Goal: Obtain resource: Download file/media

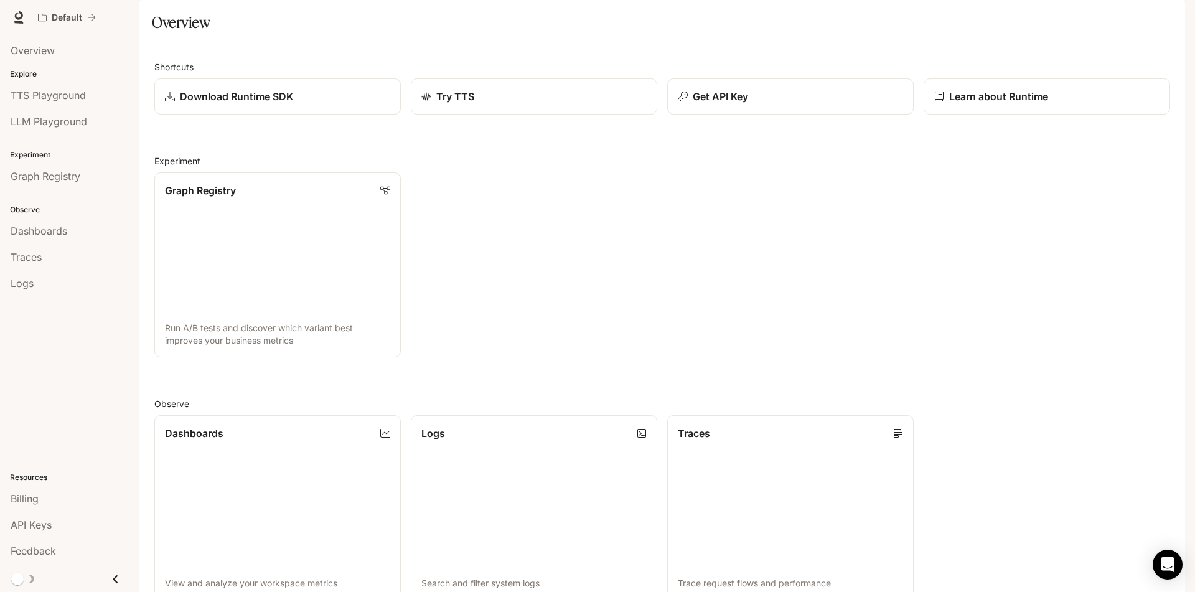
scroll to position [124, 0]
click at [92, 83] on li "TTS Playground" at bounding box center [69, 95] width 139 height 26
click at [88, 89] on div "TTS Playground" at bounding box center [70, 95] width 118 height 15
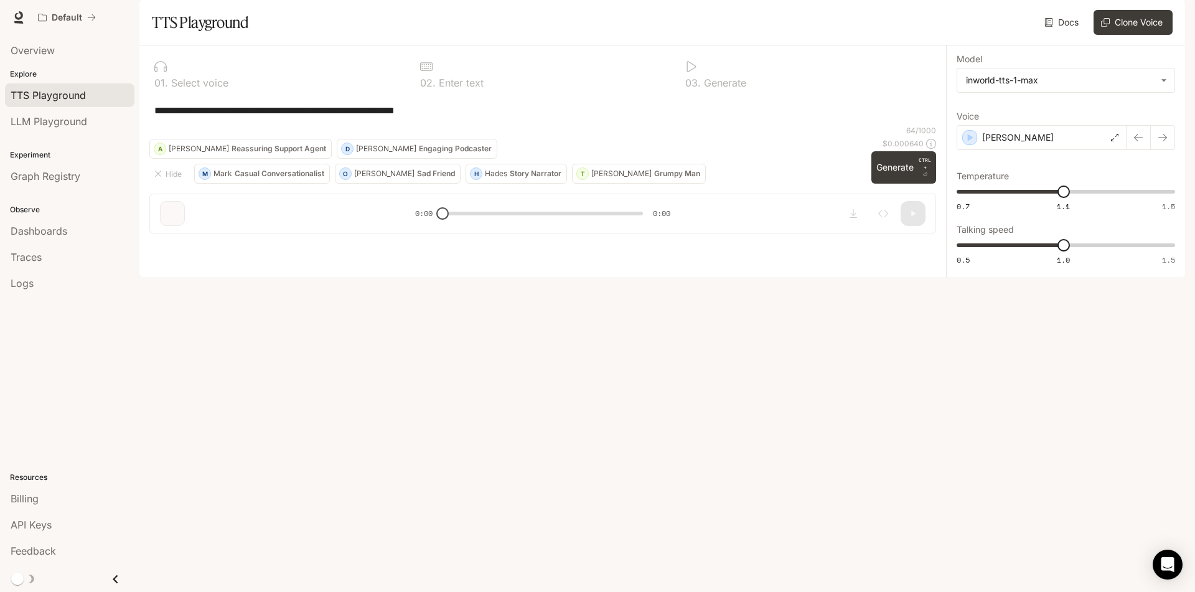
click at [231, 73] on div at bounding box center [277, 66] width 246 height 12
click at [246, 118] on textarea "**********" at bounding box center [542, 110] width 777 height 14
click at [992, 112] on body "**********" at bounding box center [597, 296] width 1195 height 592
click at [992, 112] on div at bounding box center [597, 296] width 1195 height 592
click at [1155, 150] on button "button" at bounding box center [1162, 137] width 25 height 25
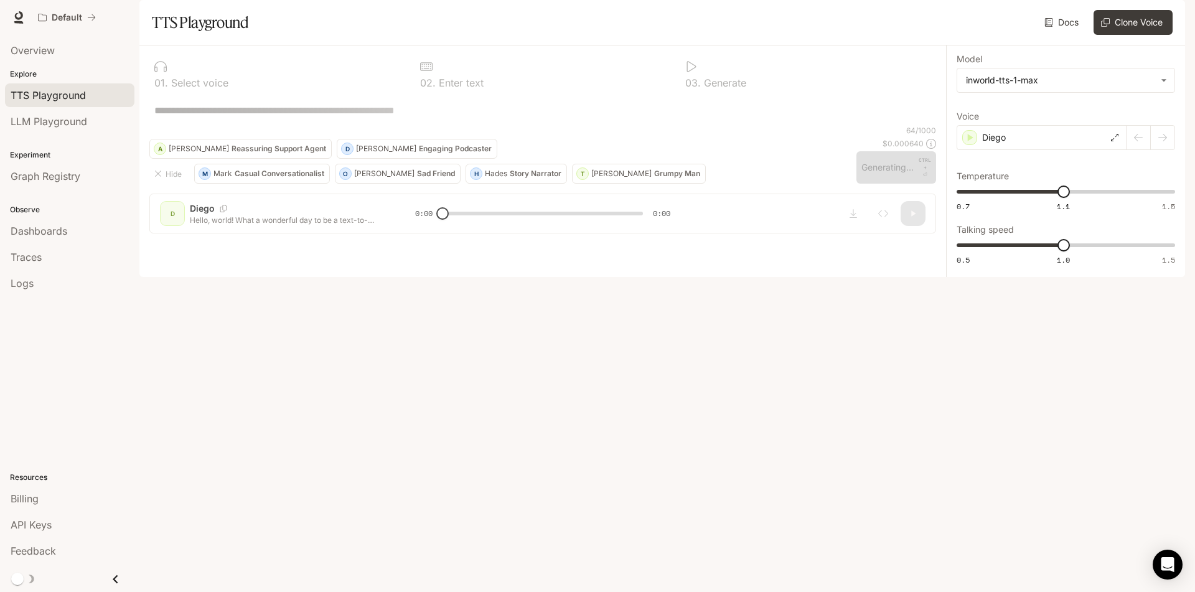
click at [1136, 150] on div at bounding box center [1150, 137] width 49 height 25
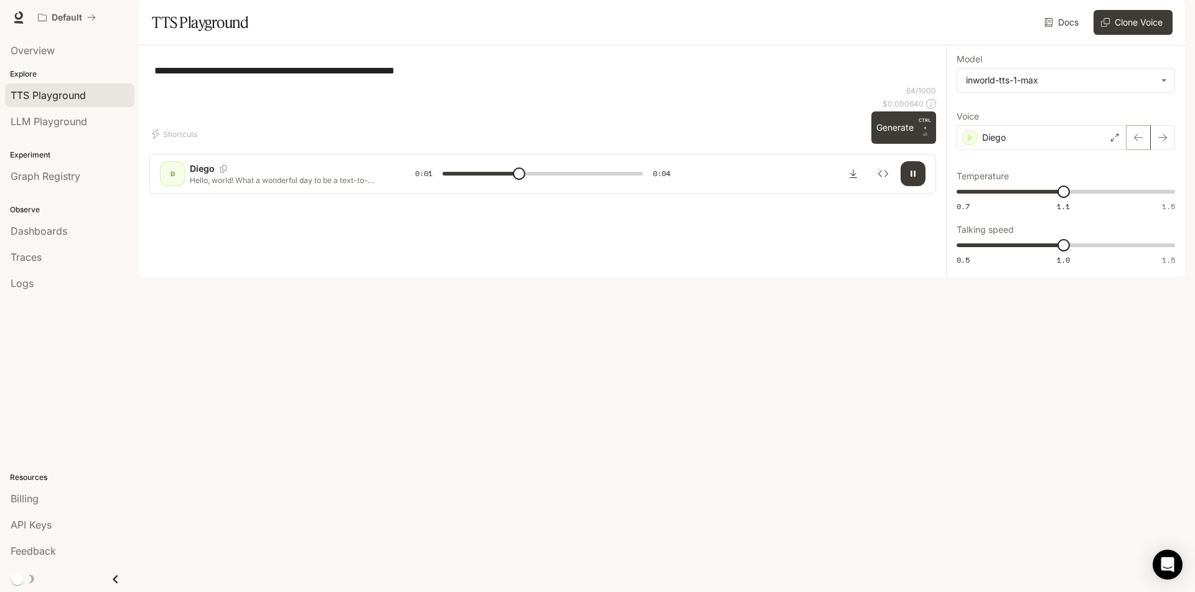
click at [1142, 143] on icon "button" at bounding box center [1138, 138] width 10 height 10
click at [970, 141] on icon "button" at bounding box center [971, 137] width 6 height 7
click at [1146, 150] on button "button" at bounding box center [1138, 137] width 25 height 25
click at [1115, 124] on body "**********" at bounding box center [597, 296] width 1195 height 592
click at [1116, 113] on div at bounding box center [597, 296] width 1195 height 592
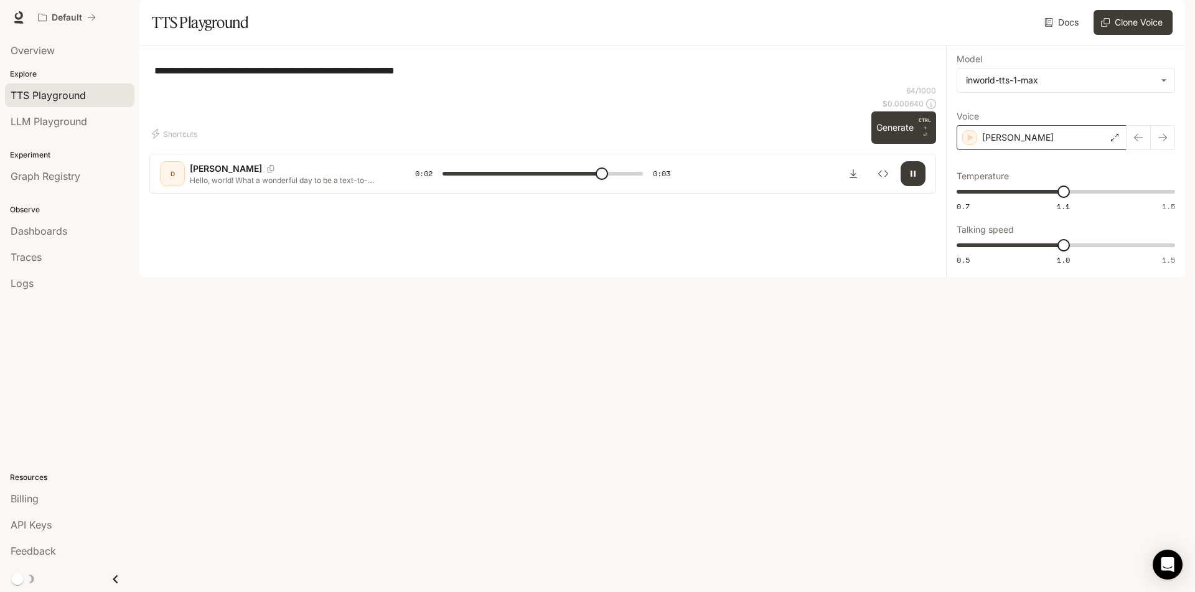
click at [1049, 150] on div "Deborah" at bounding box center [1042, 137] width 170 height 25
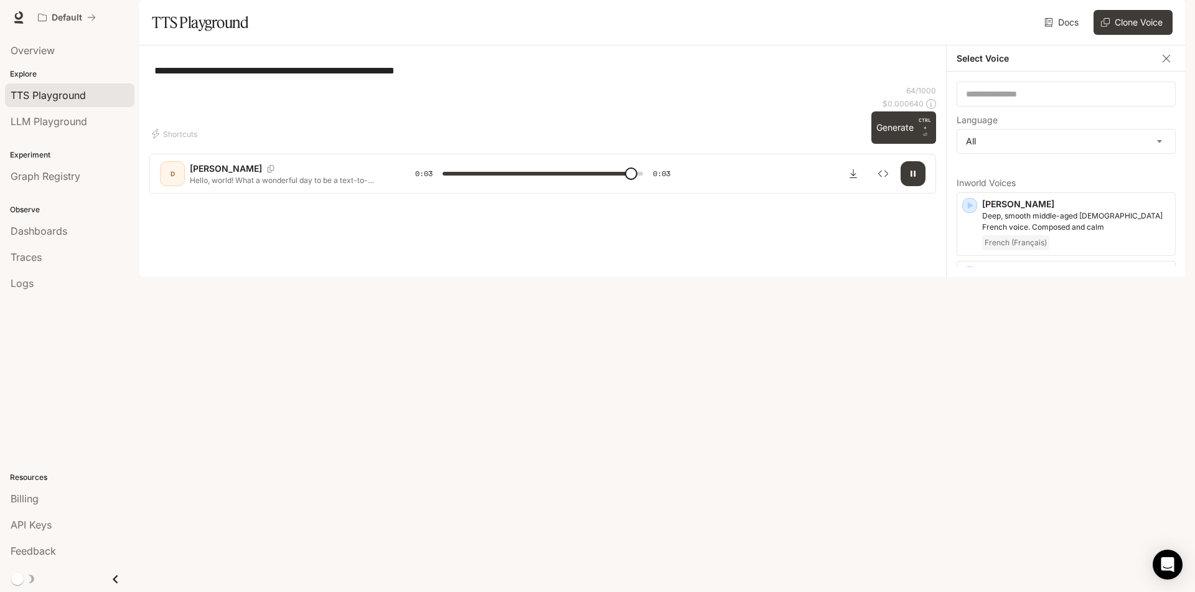
type input "*"
click at [1031, 178] on body "**********" at bounding box center [597, 296] width 1195 height 592
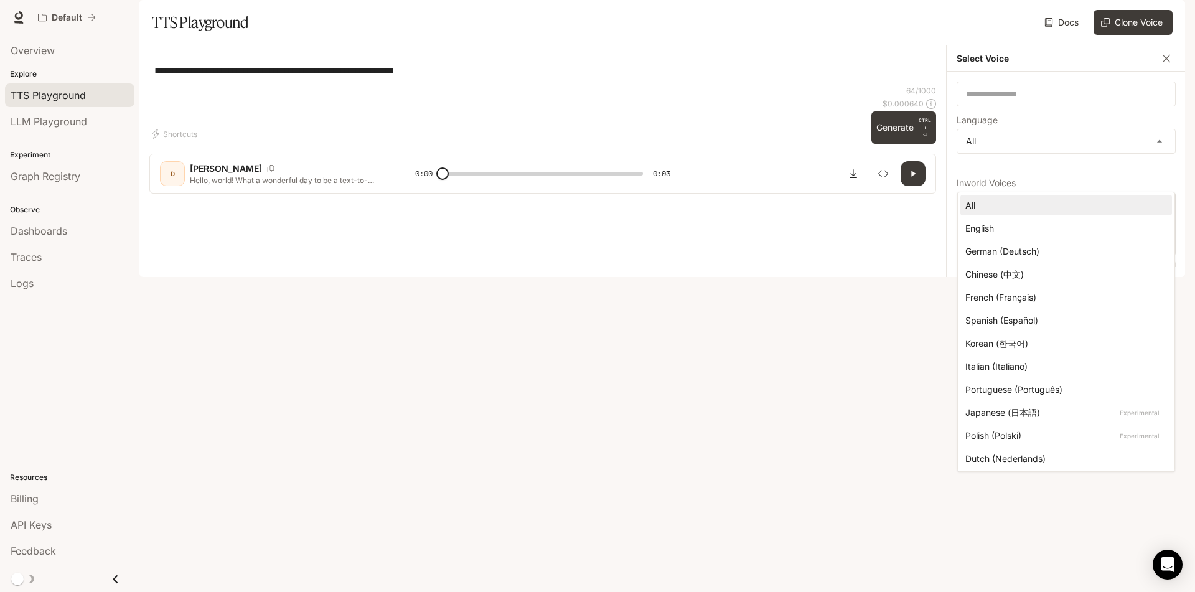
click at [822, 225] on div at bounding box center [597, 296] width 1195 height 592
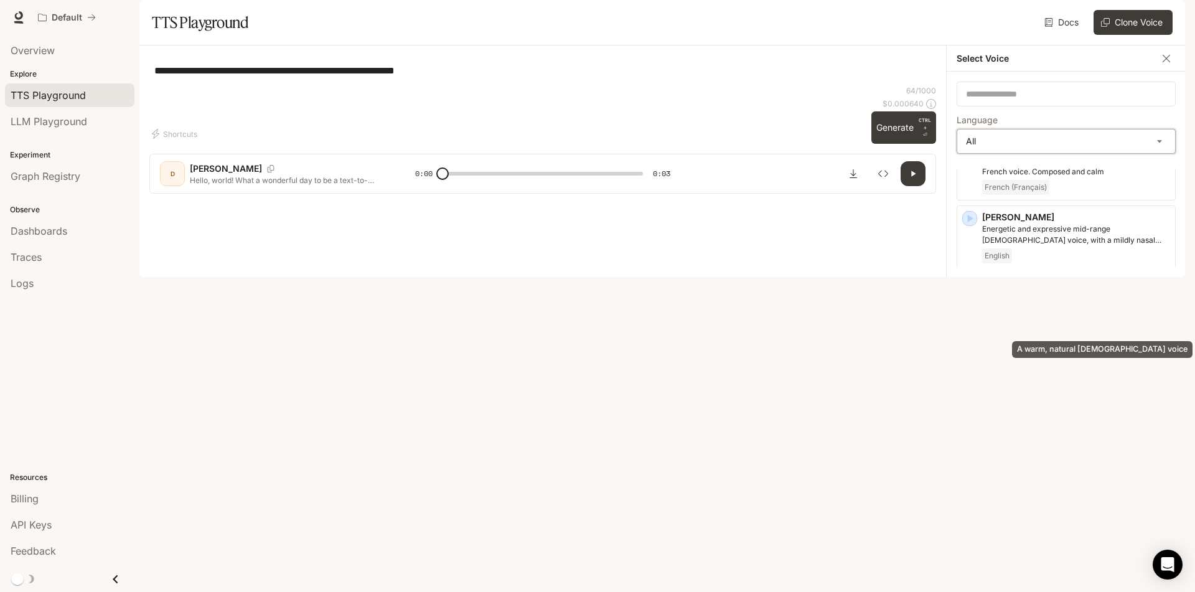
scroll to position [62, 0]
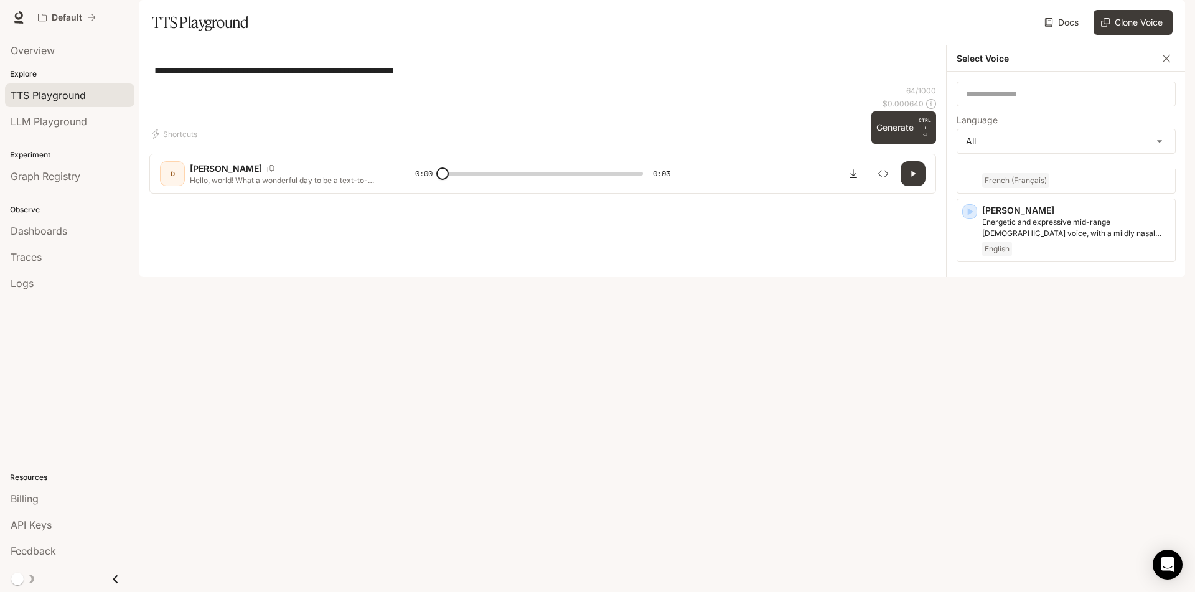
click at [973, 344] on icon "button" at bounding box center [969, 337] width 12 height 12
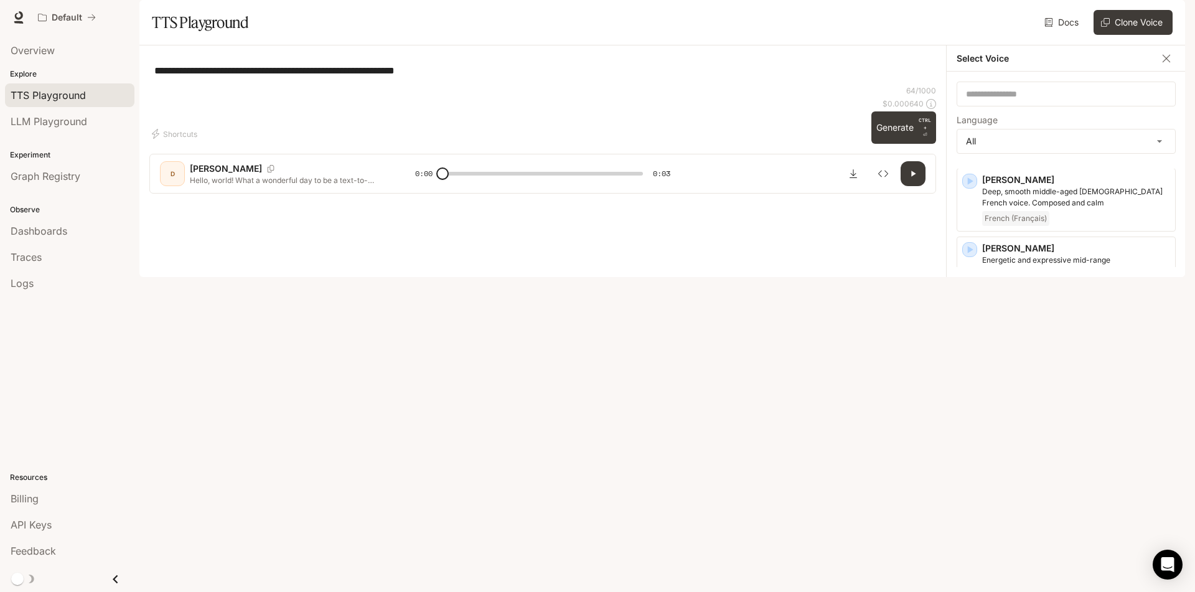
scroll to position [0, 0]
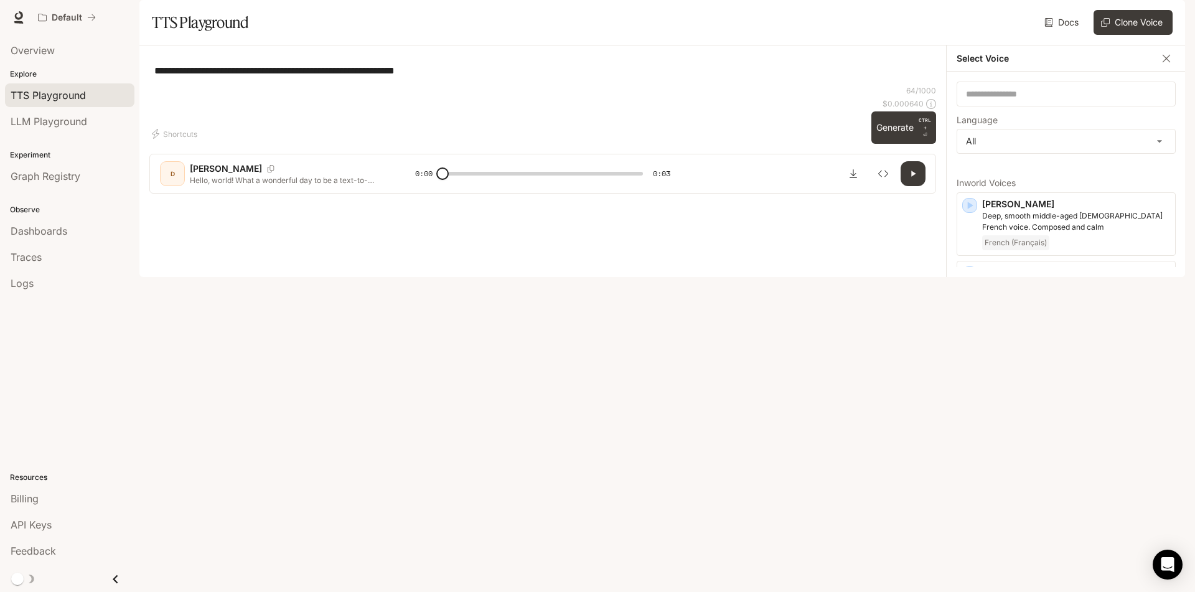
click at [734, 85] on div "**********" at bounding box center [542, 70] width 787 height 30
click at [1078, 35] on link "Docs" at bounding box center [1063, 22] width 42 height 25
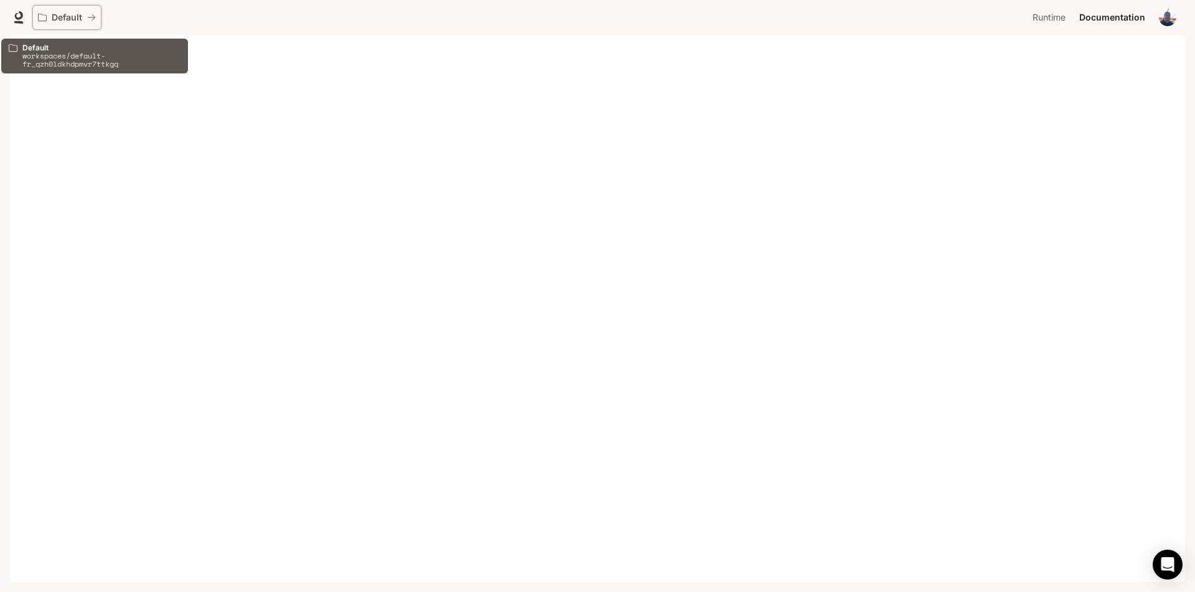
click at [39, 15] on icon "All workspaces" at bounding box center [42, 17] width 9 height 9
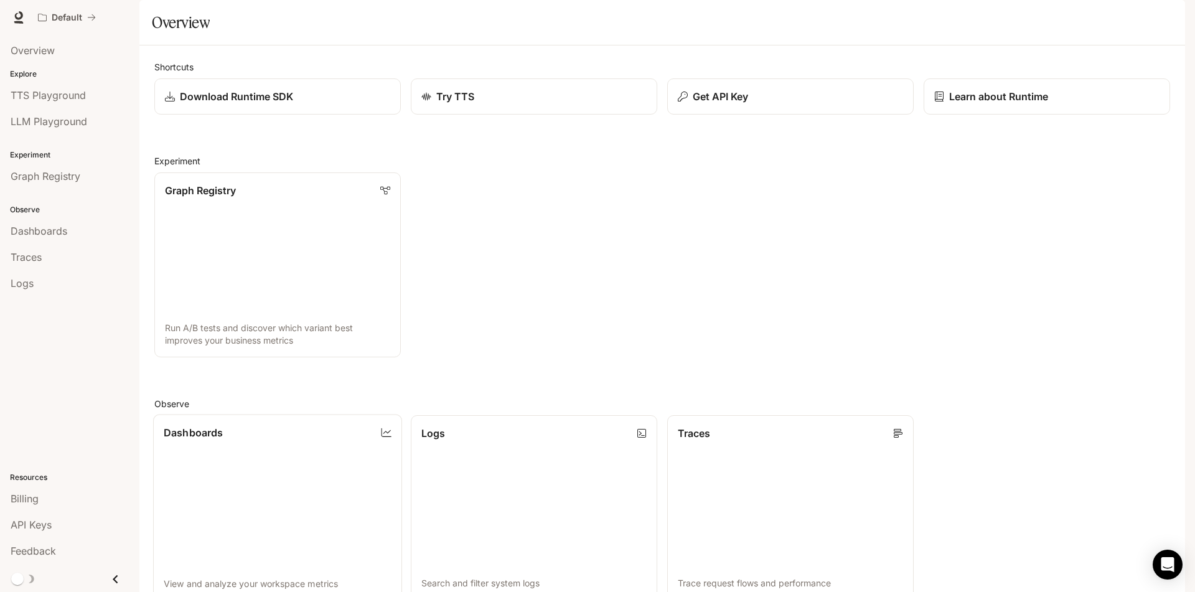
scroll to position [306, 0]
click at [357, 104] on div "Download Runtime SDK" at bounding box center [278, 96] width 228 height 15
